Goal: Task Accomplishment & Management: Manage account settings

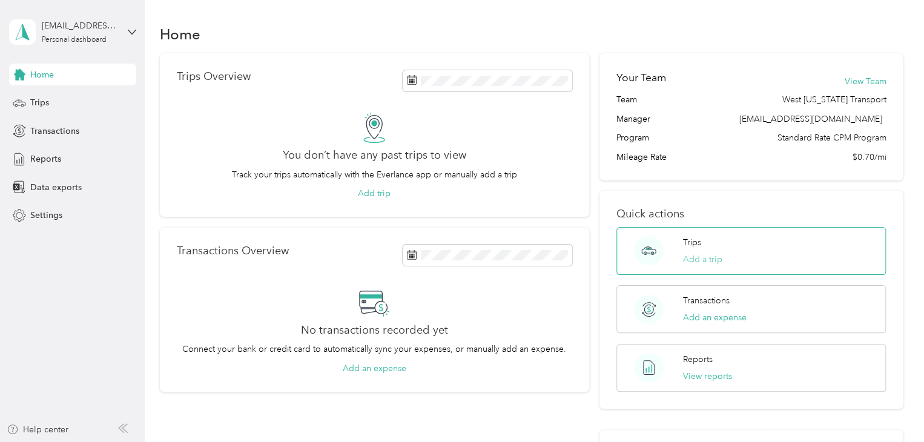
click at [686, 259] on button "Add a trip" at bounding box center [702, 259] width 39 height 13
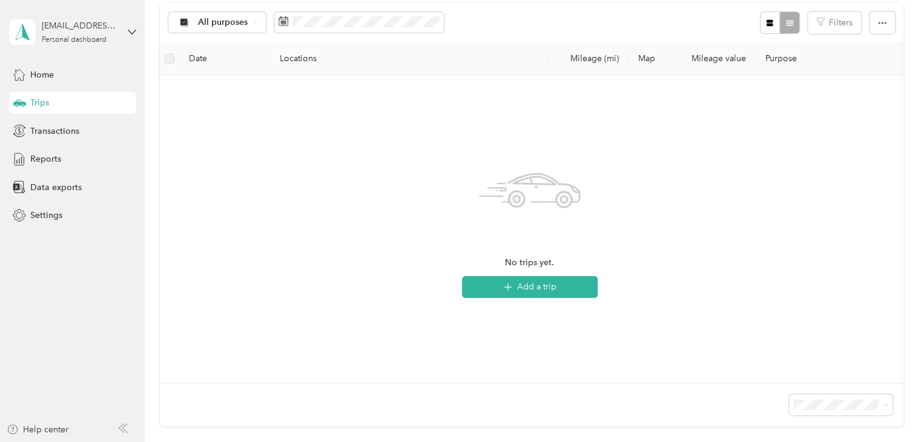
scroll to position [242, 0]
click at [512, 283] on icon "button" at bounding box center [508, 286] width 14 height 14
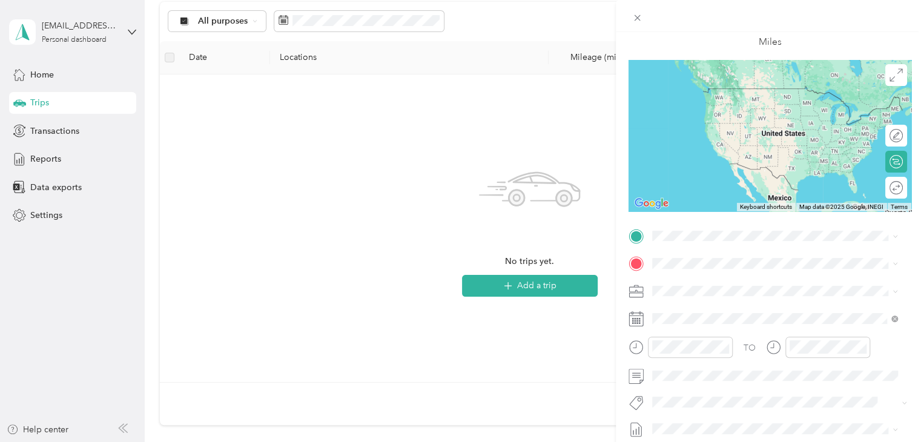
scroll to position [12, 0]
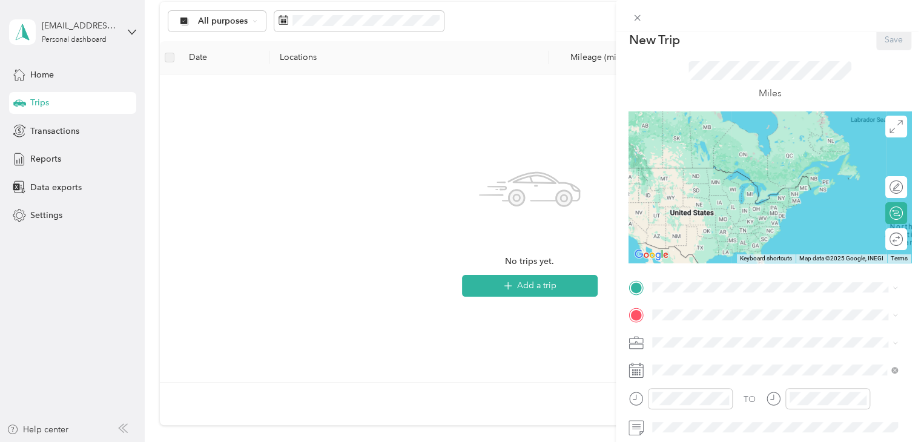
drag, startPoint x: 844, startPoint y: 161, endPoint x: 736, endPoint y: 190, distance: 111.6
click at [736, 190] on div at bounding box center [770, 186] width 283 height 151
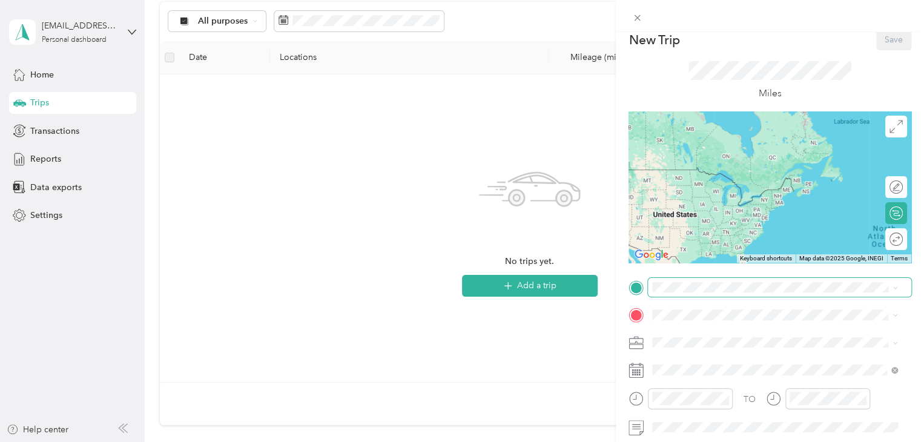
click at [675, 295] on span at bounding box center [779, 287] width 263 height 19
click at [776, 388] on div "TEAM GRR Office 5222 33rd Street Southeast, 49512, Grand Rapids, Michigan, Unit…" at bounding box center [735, 387] width 121 height 30
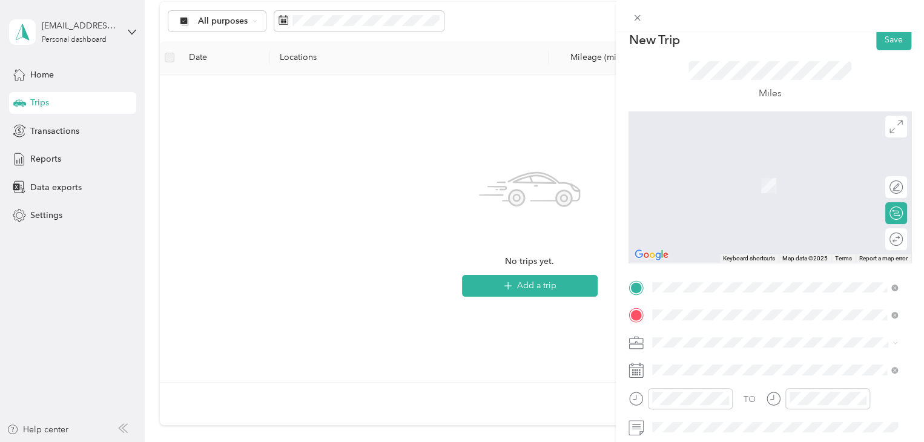
click at [763, 186] on span "1050 Wilshire Drive Troy, Michigan 48084, United States" at bounding box center [735, 180] width 121 height 11
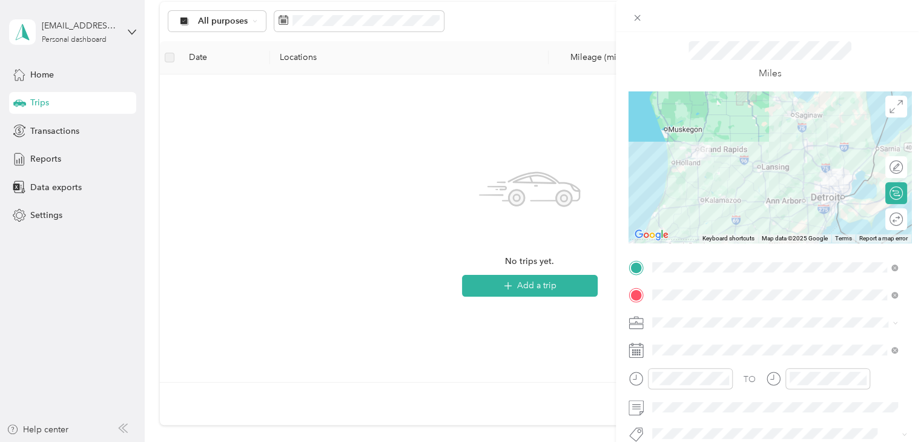
scroll to position [0, 0]
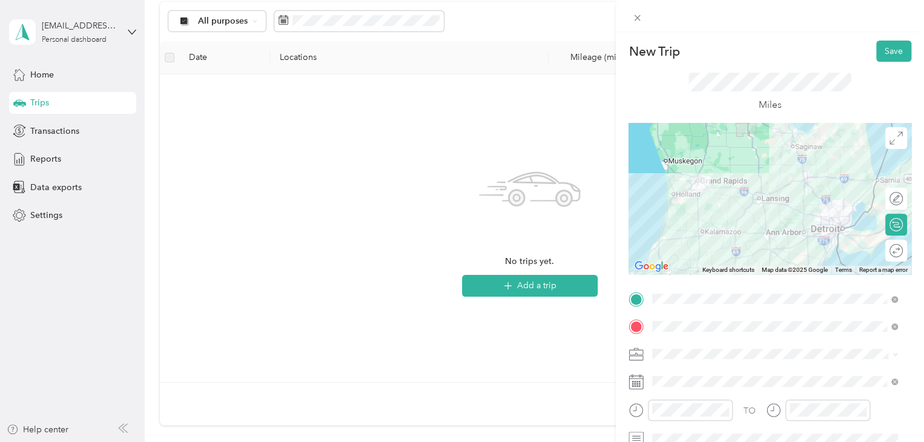
click at [885, 252] on div "Round trip" at bounding box center [896, 251] width 22 height 22
click at [879, 251] on div at bounding box center [884, 250] width 11 height 11
click at [583, 405] on div "New Trip Save This trip cannot be edited because it is either under review, app…" at bounding box center [462, 221] width 924 height 442
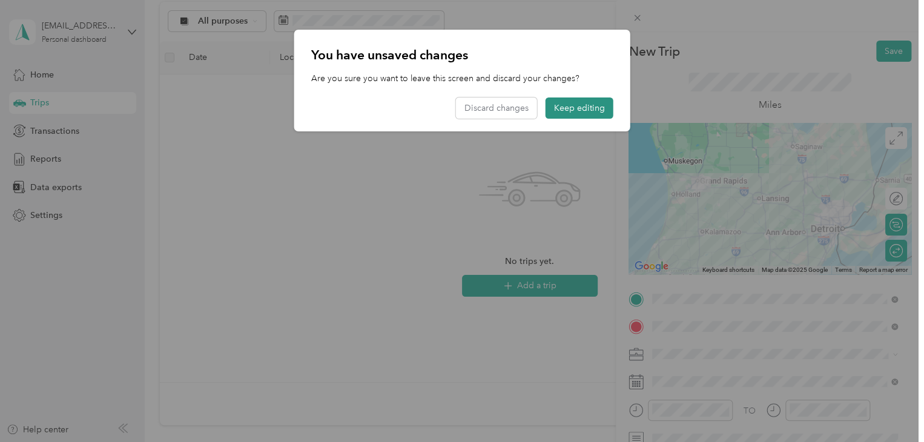
click at [564, 111] on button "Keep editing" at bounding box center [580, 108] width 68 height 21
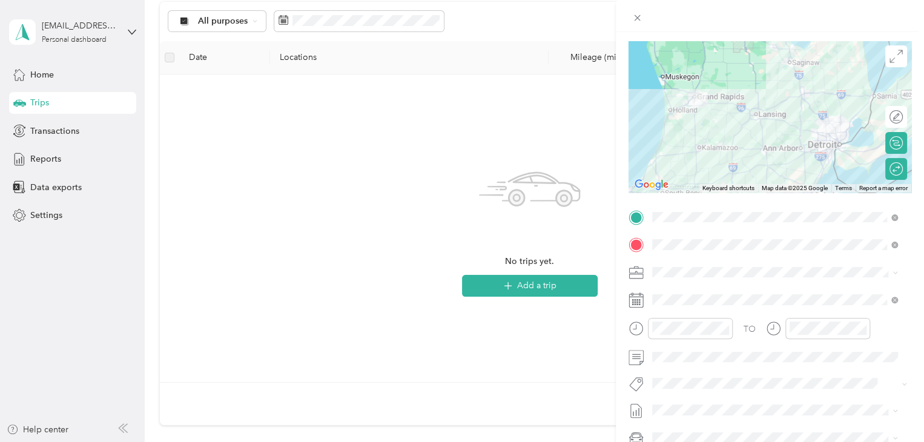
scroll to position [193, 0]
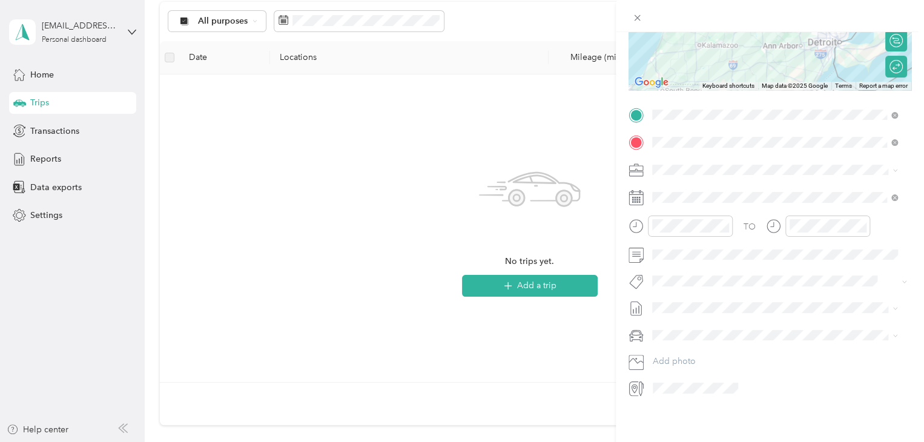
click at [754, 417] on div "New Trip Save This trip cannot be edited because it is either under review, app…" at bounding box center [770, 253] width 308 height 442
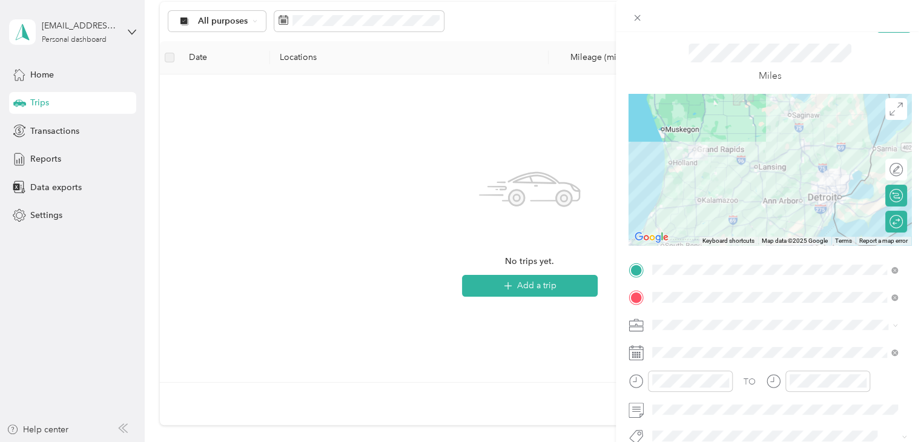
scroll to position [12, 0]
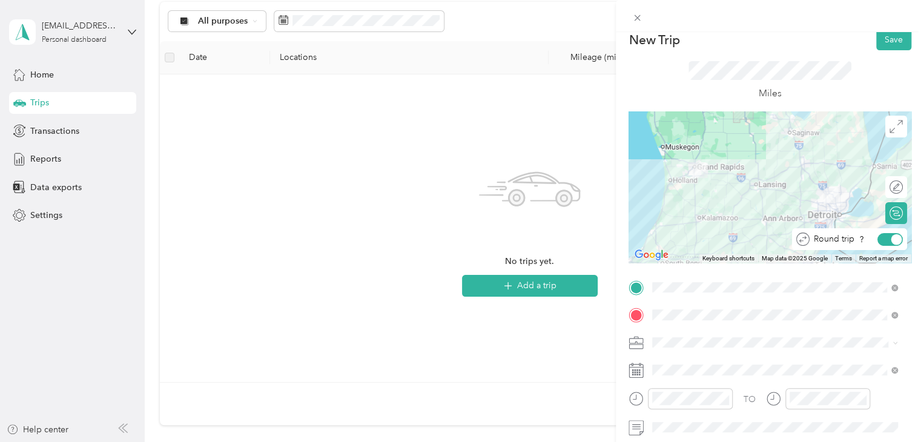
click at [891, 239] on div at bounding box center [896, 239] width 11 height 11
click at [881, 242] on div at bounding box center [890, 239] width 25 height 13
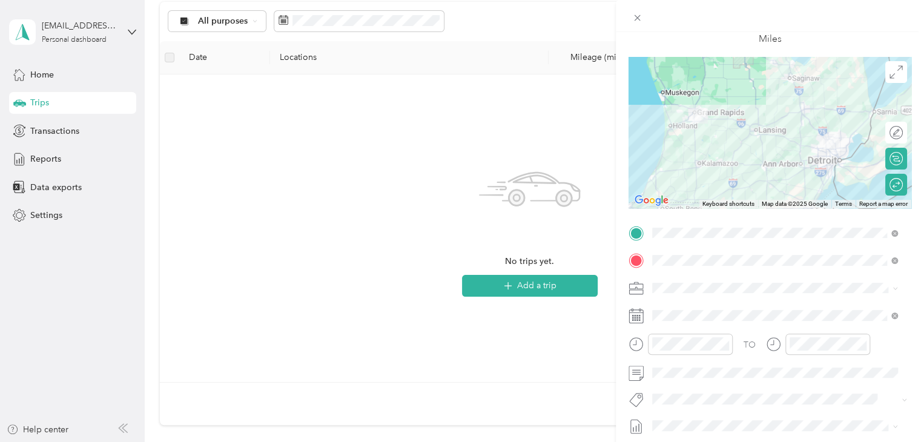
scroll to position [0, 0]
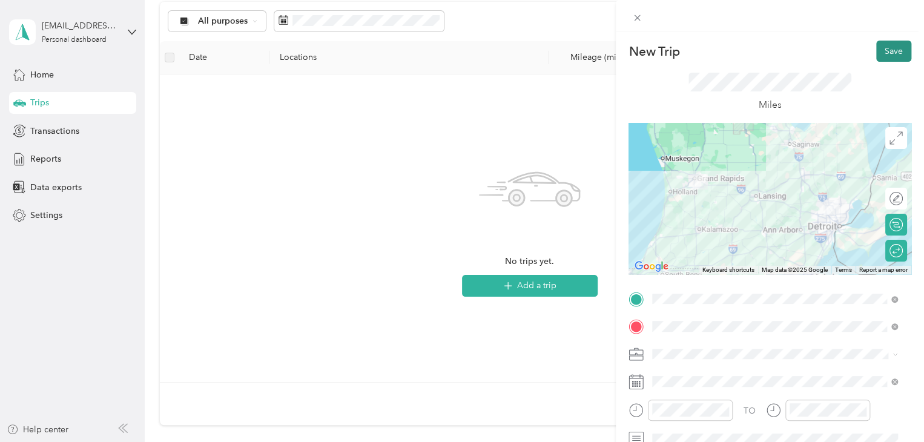
click at [876, 48] on button "Save" at bounding box center [893, 51] width 35 height 21
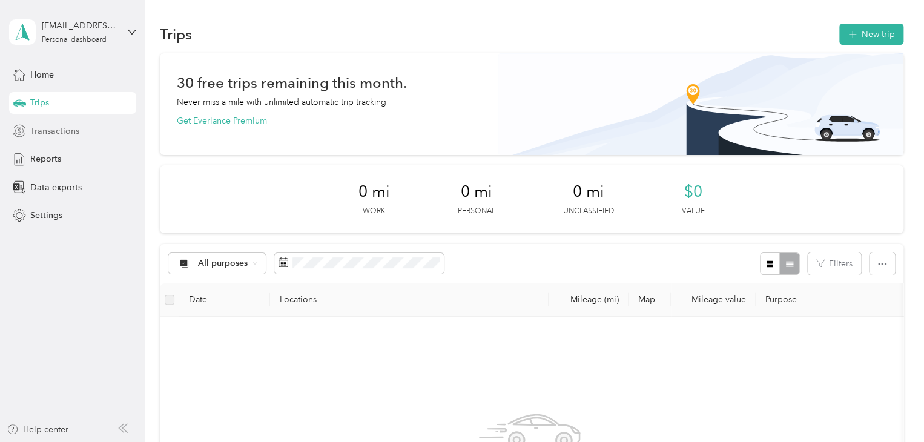
click at [55, 128] on span "Transactions" at bounding box center [54, 131] width 49 height 13
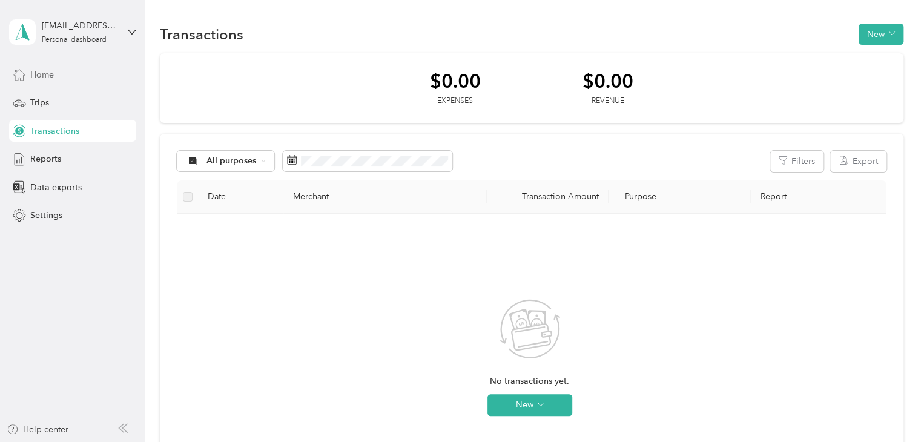
click at [55, 76] on div "Home" at bounding box center [72, 75] width 127 height 22
